Goal: Navigation & Orientation: Find specific page/section

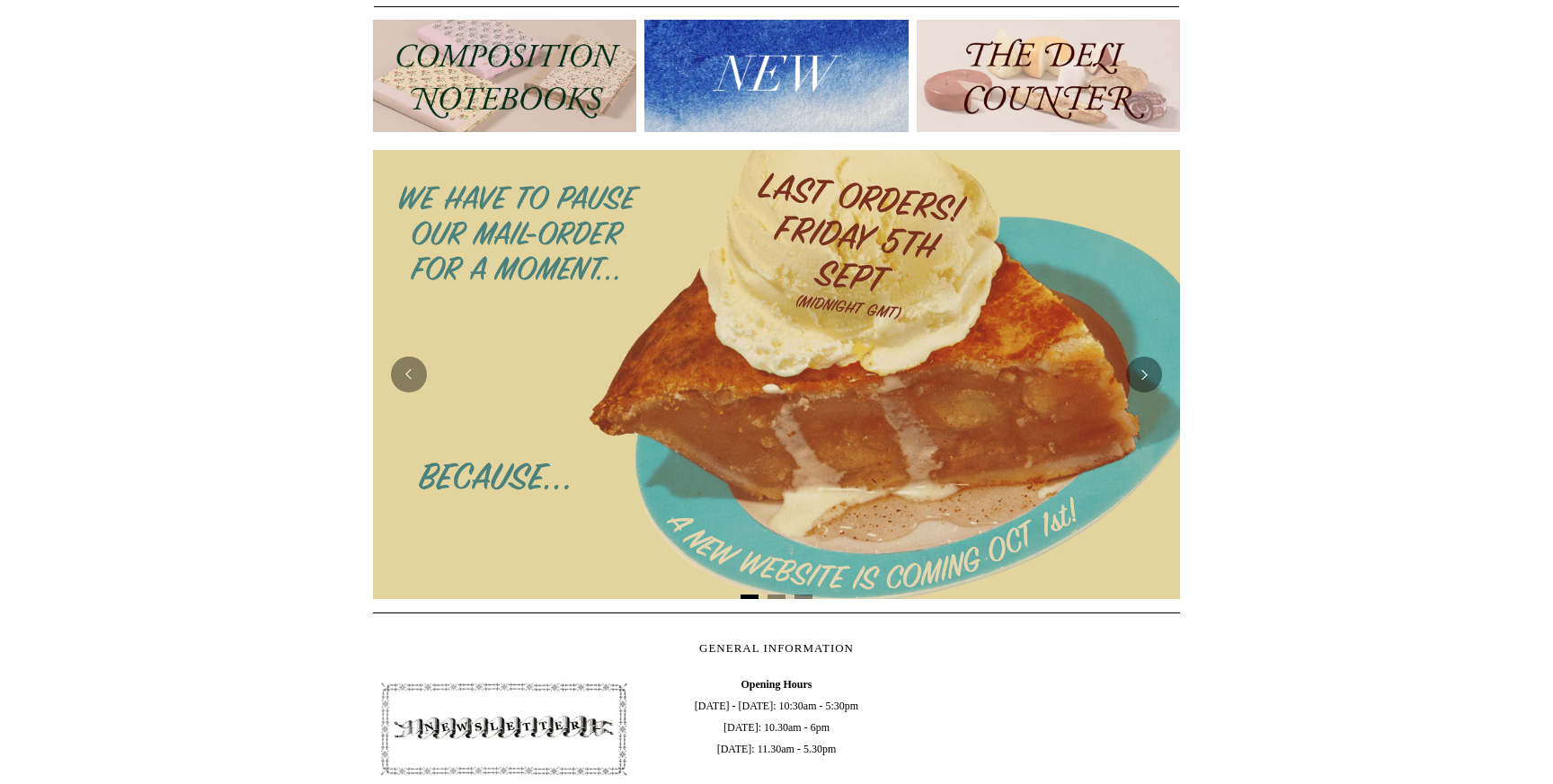
scroll to position [189, 0]
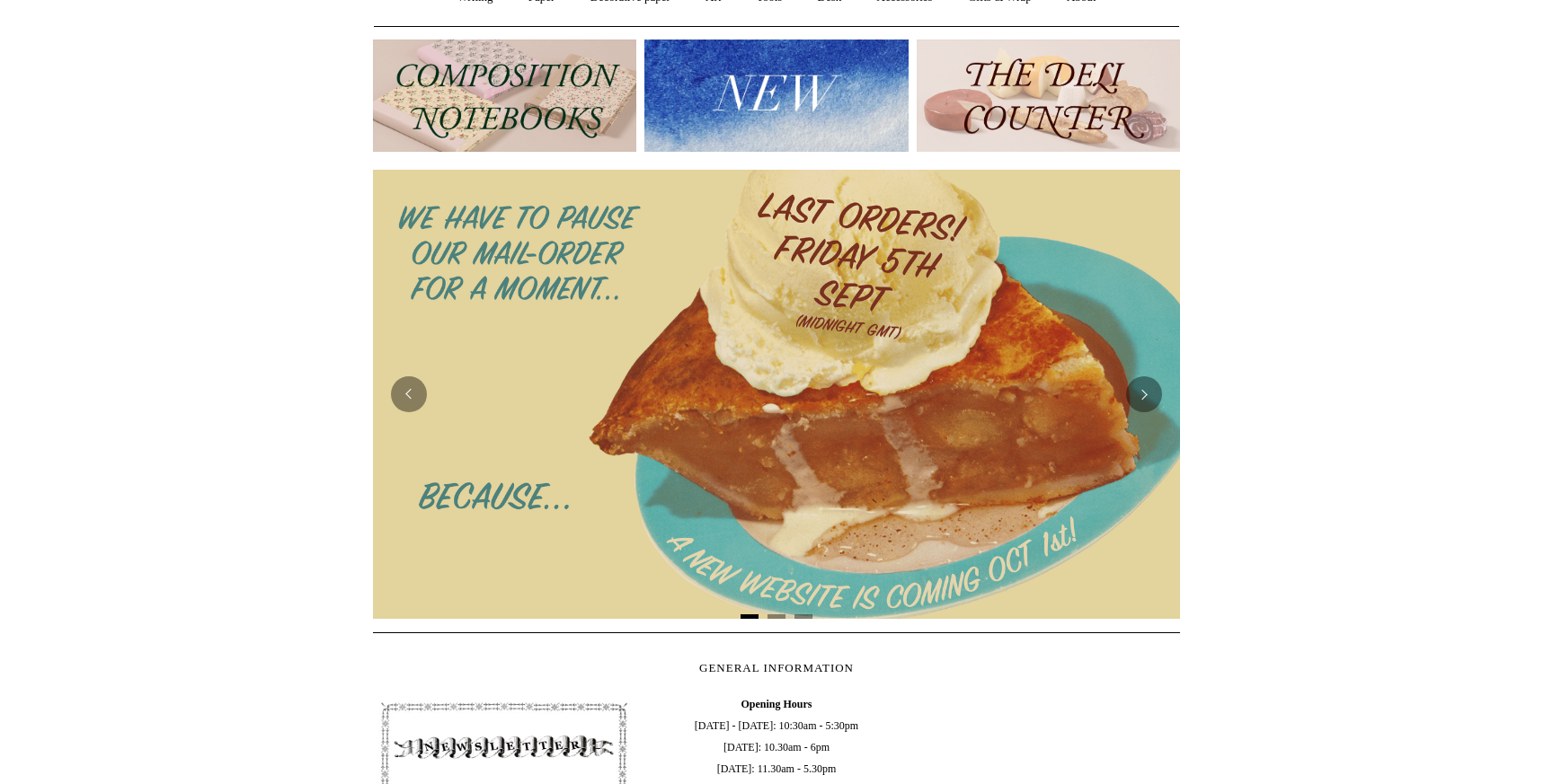
click at [793, 89] on img at bounding box center [776, 96] width 264 height 113
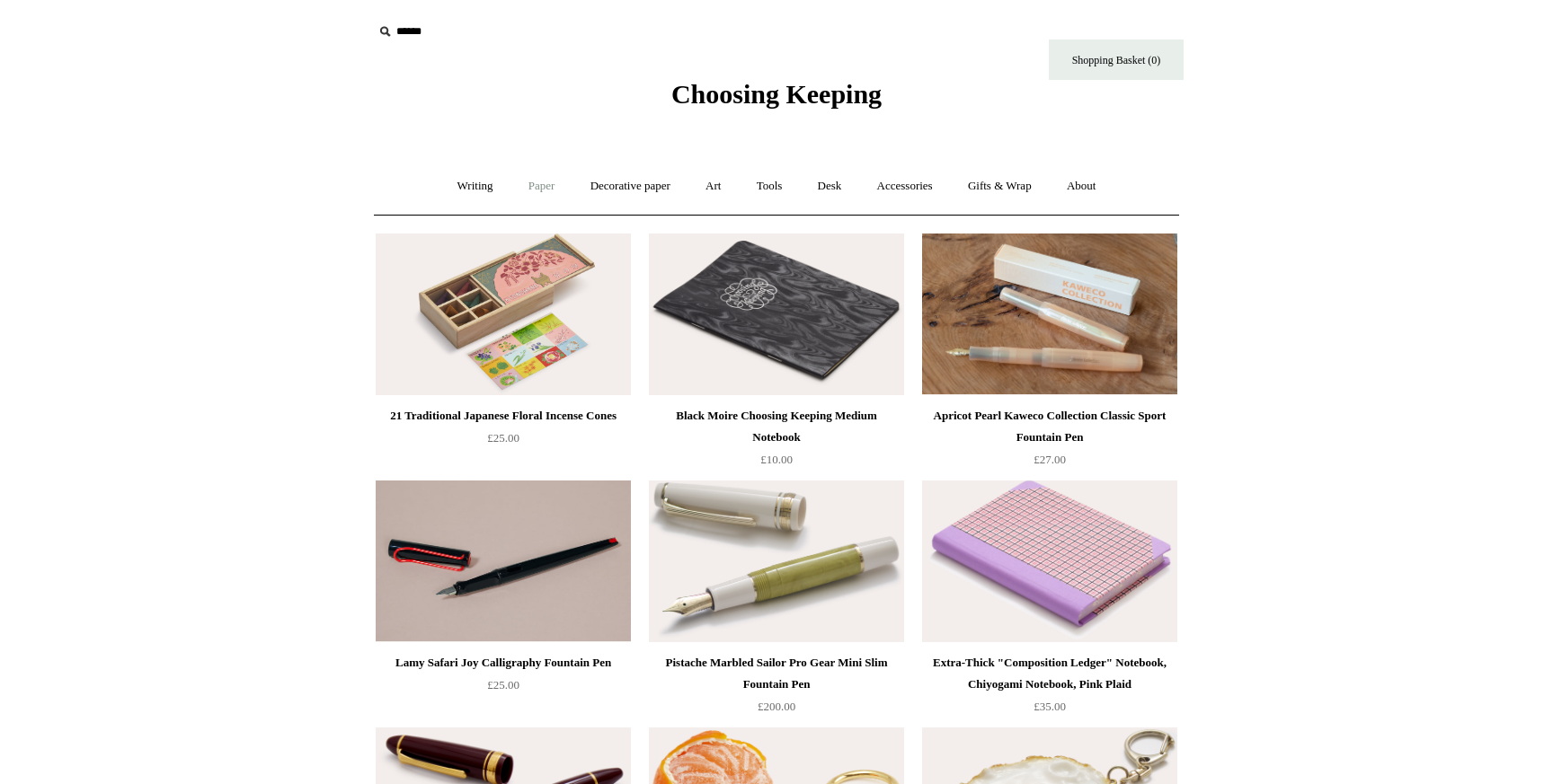
click at [527, 186] on link "Paper +" at bounding box center [542, 187] width 59 height 47
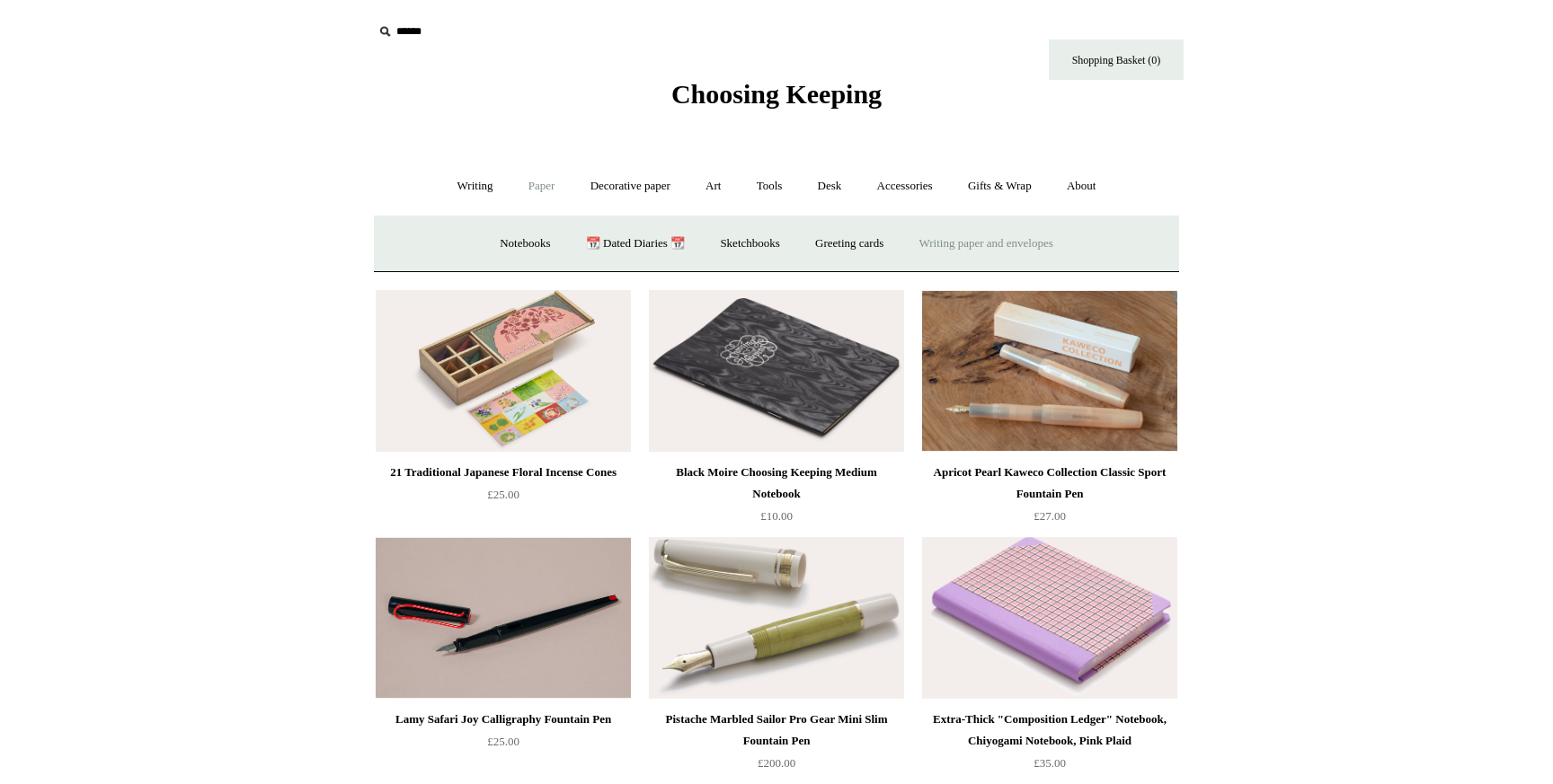
click at [933, 248] on link "Writing paper and envelopes +" at bounding box center [986, 244] width 166 height 47
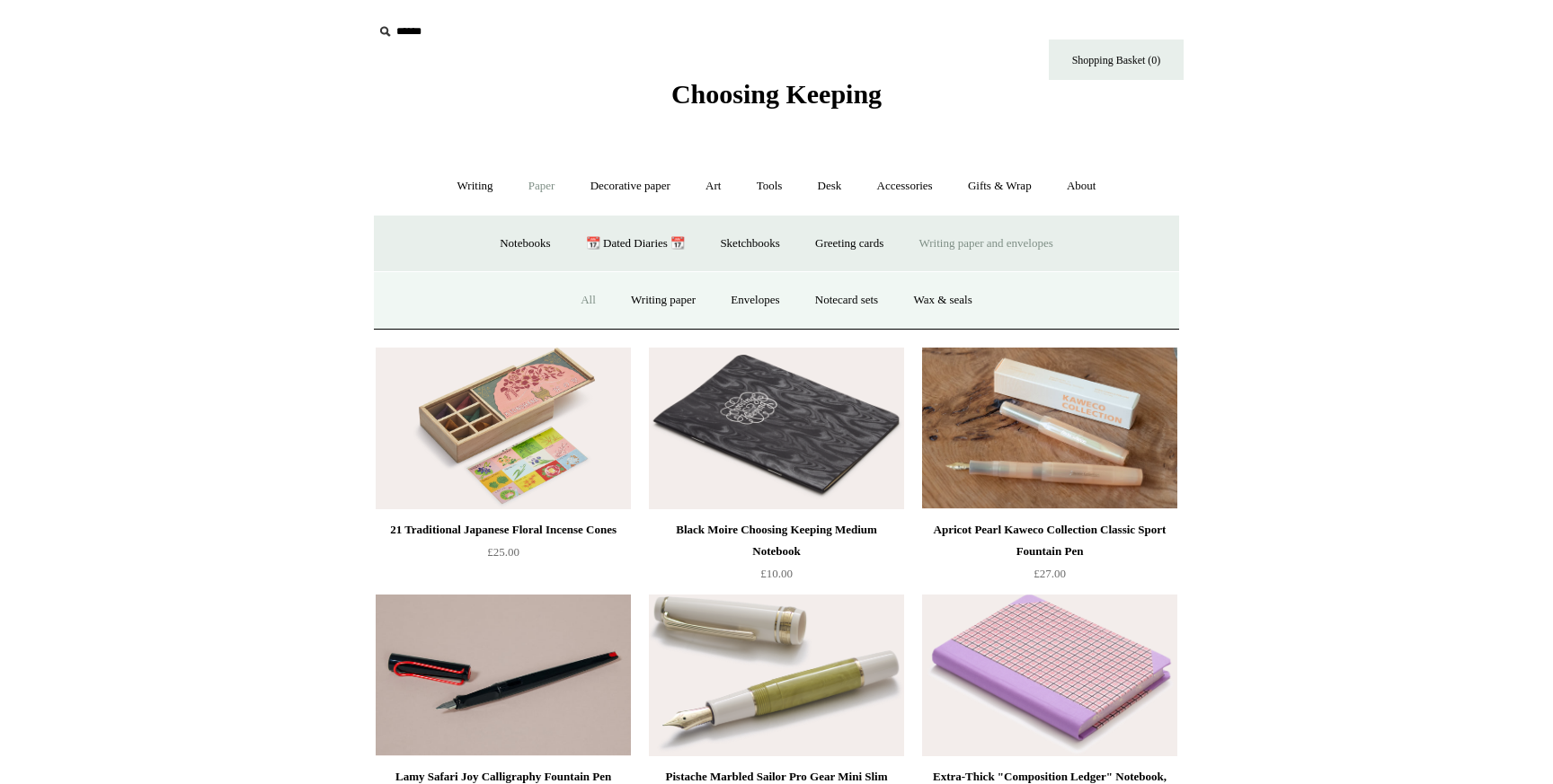
click at [578, 300] on link "All" at bounding box center [588, 300] width 47 height 47
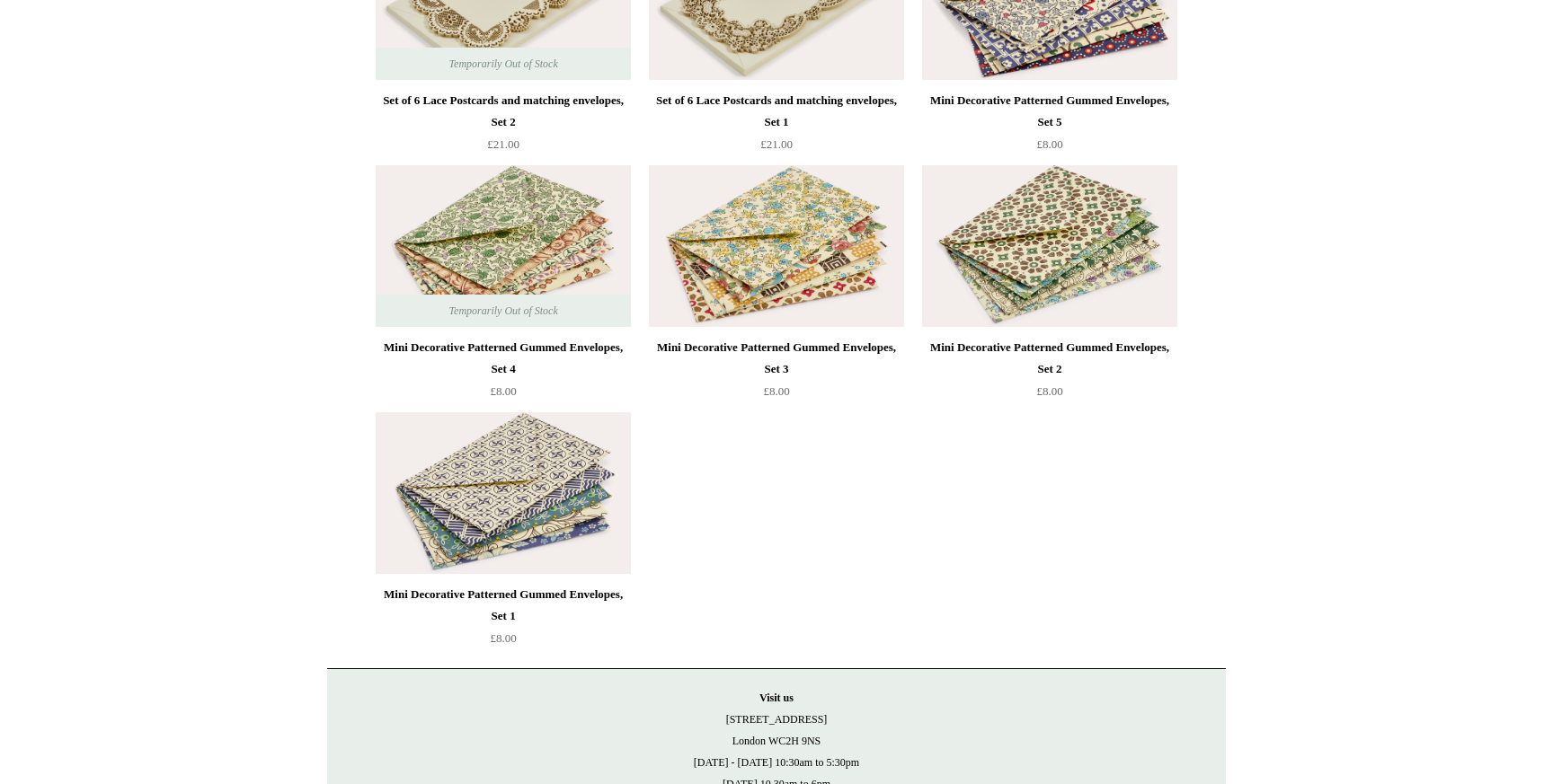
scroll to position [3561, 0]
